Goal: Task Accomplishment & Management: Manage account settings

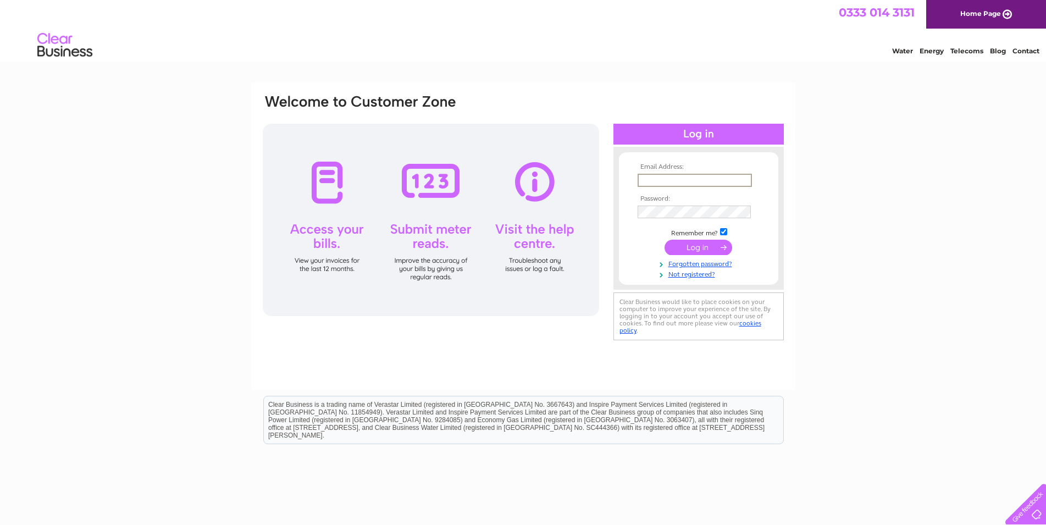
click at [703, 180] on input "text" at bounding box center [695, 180] width 114 height 13
drag, startPoint x: 696, startPoint y: 180, endPoint x: 758, endPoint y: 182, distance: 62.1
click at [752, 182] on input "theantelopelighthrone" at bounding box center [695, 180] width 114 height 13
type input "theantelopelighthorne@yahoo.co.uk"
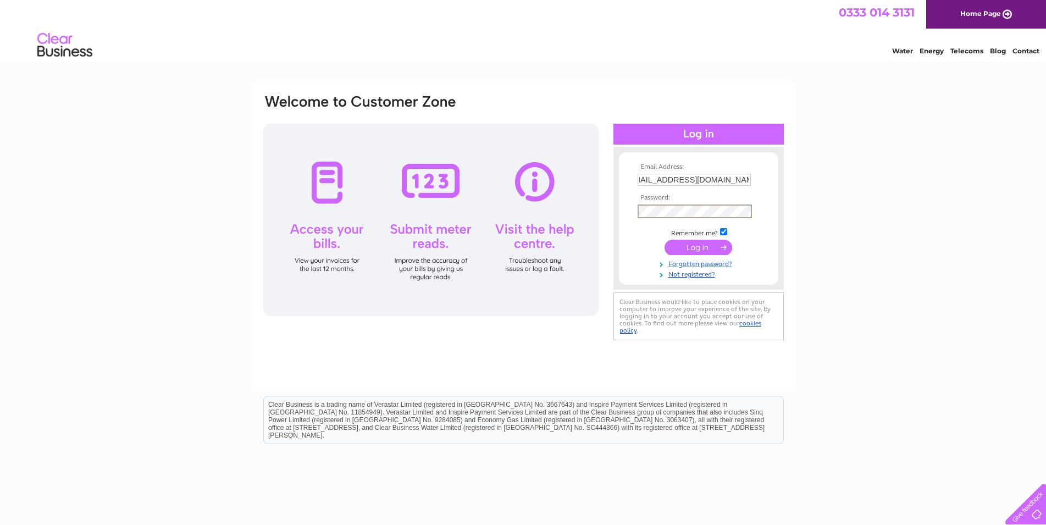
click at [695, 245] on input "submit" at bounding box center [699, 247] width 68 height 15
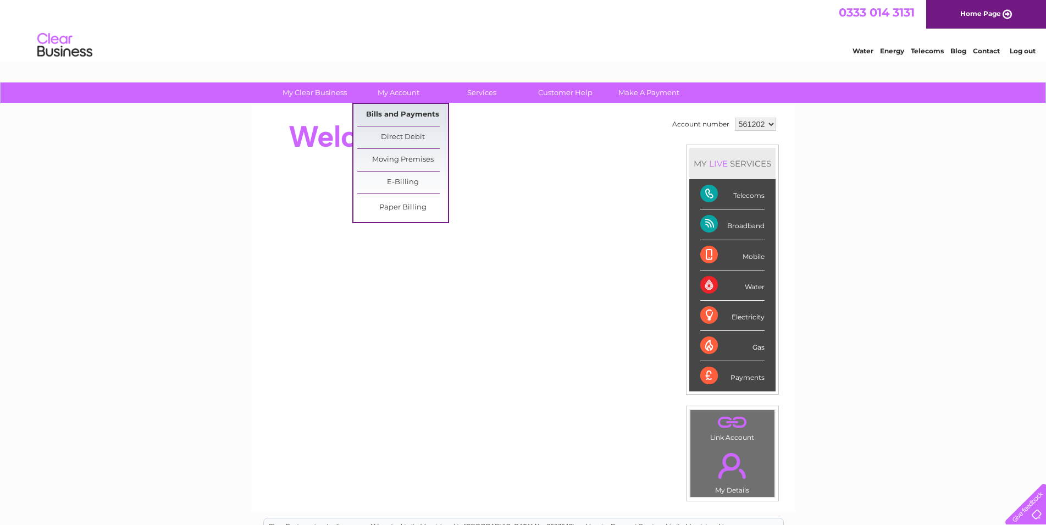
click at [392, 110] on link "Bills and Payments" at bounding box center [402, 115] width 91 height 22
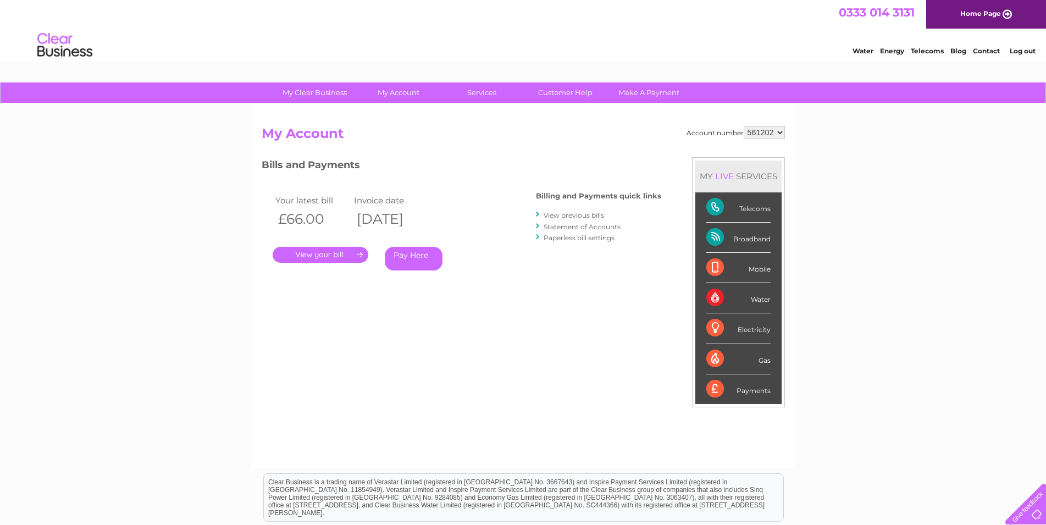
click at [327, 256] on link "." at bounding box center [321, 255] width 96 height 16
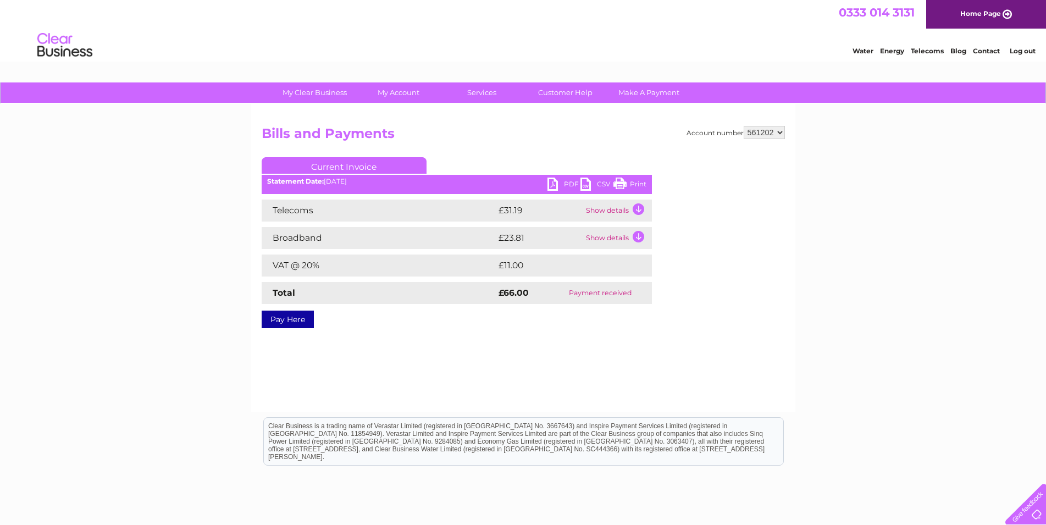
click at [552, 184] on link "PDF" at bounding box center [563, 186] width 33 height 16
